Goal: Information Seeking & Learning: Learn about a topic

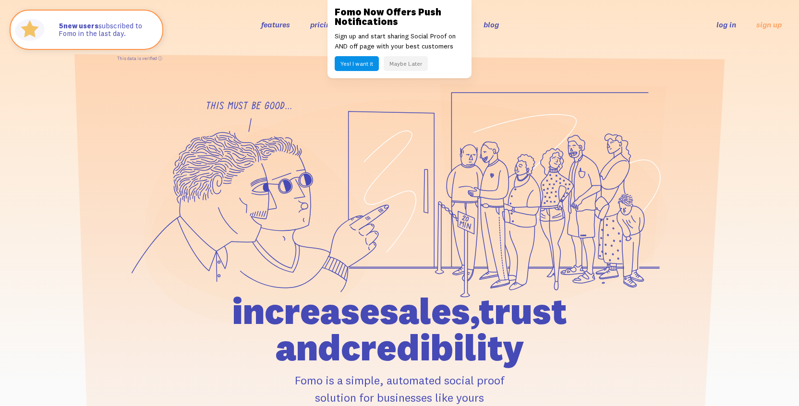
click at [399, 62] on button "Maybe Later" at bounding box center [406, 63] width 44 height 15
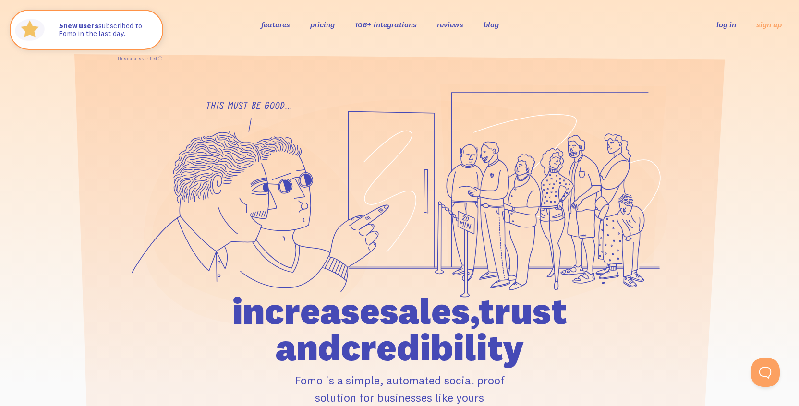
click at [280, 24] on link "features" at bounding box center [275, 25] width 29 height 10
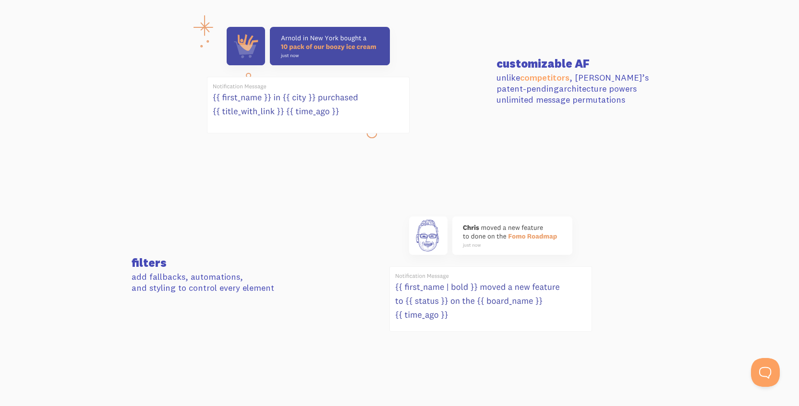
scroll to position [418, 0]
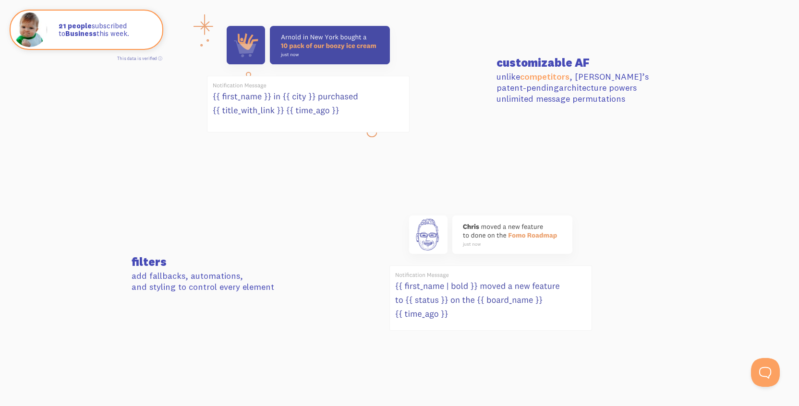
drag, startPoint x: 497, startPoint y: 100, endPoint x: 560, endPoint y: 101, distance: 63.4
click at [560, 101] on p "unlike competitors , Fomo’s patent-pending architecture powers unlimited messag…" at bounding box center [581, 88] width 171 height 34
copy p "permutations"
